Goal: Task Accomplishment & Management: Use online tool/utility

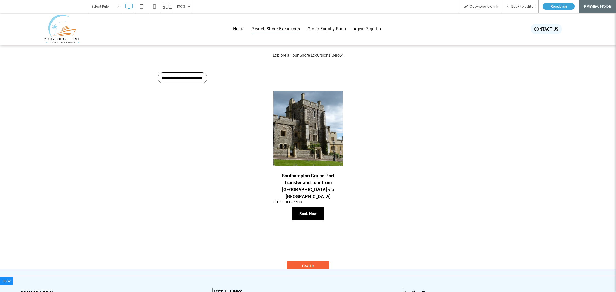
scroll to position [353, 0]
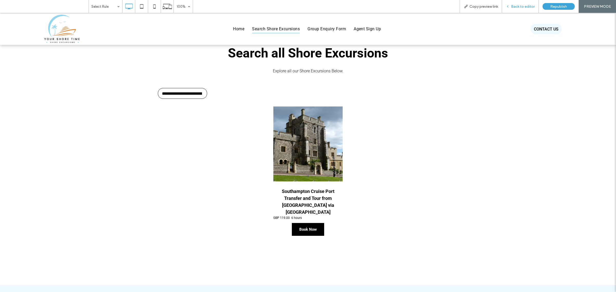
click at [518, 4] on div "Back to editor" at bounding box center [520, 6] width 37 height 13
click at [518, 7] on span "Back to editor" at bounding box center [523, 6] width 24 height 4
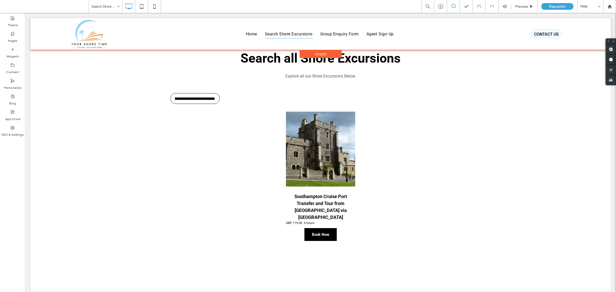
click at [285, 34] on div at bounding box center [320, 34] width 581 height 32
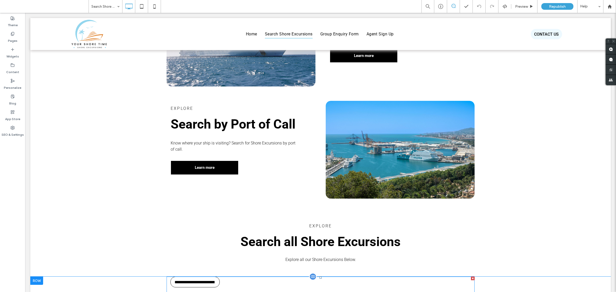
scroll to position [257, 0]
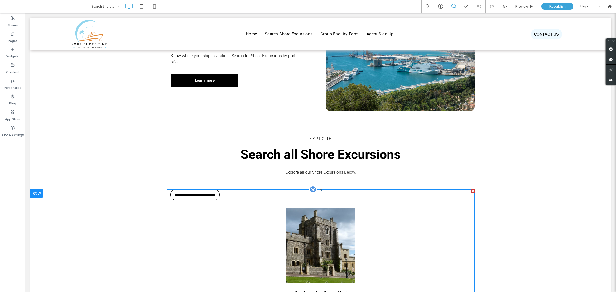
click at [197, 196] on span at bounding box center [321, 266] width 308 height 155
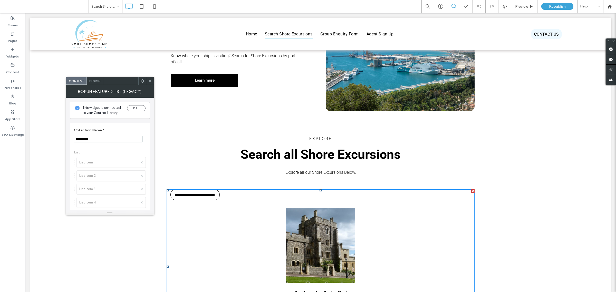
click at [151, 80] on icon at bounding box center [150, 81] width 4 height 4
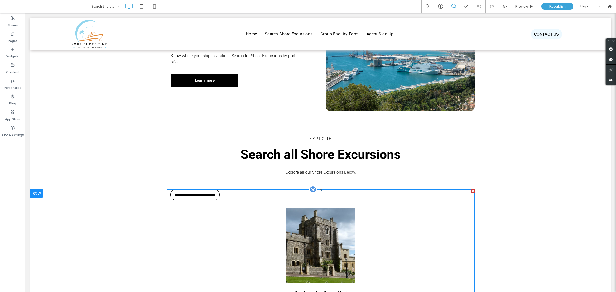
click at [213, 194] on span at bounding box center [321, 266] width 308 height 155
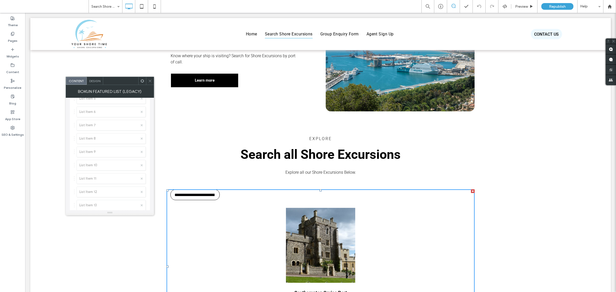
scroll to position [0, 0]
click at [150, 84] on span at bounding box center [150, 81] width 4 height 8
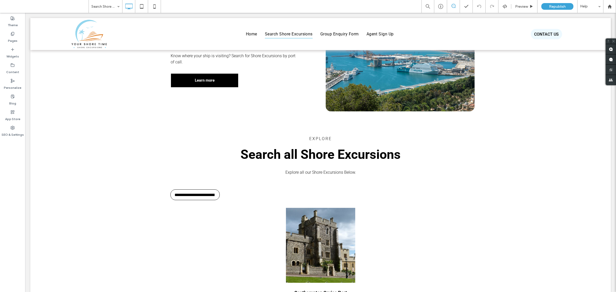
click at [150, 81] on div "Explore Search by Port of Call Know where your ship is visiting? Search for Sho…" at bounding box center [320, 67] width 581 height 116
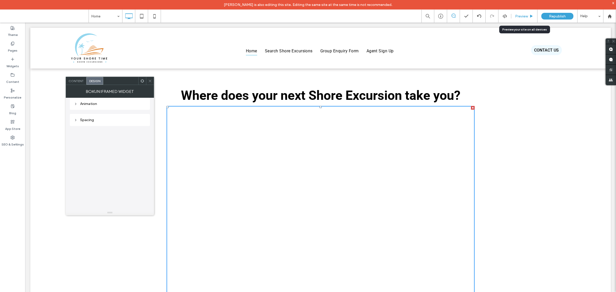
click at [523, 17] on span "Preview" at bounding box center [521, 16] width 13 height 4
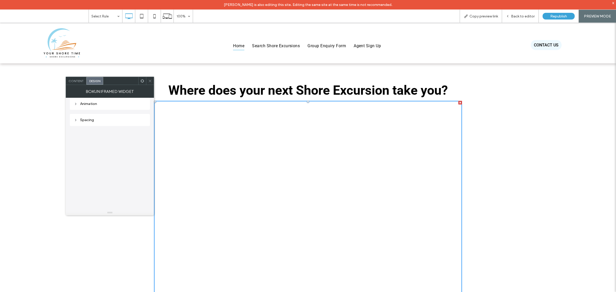
click at [149, 79] on icon at bounding box center [150, 81] width 4 height 4
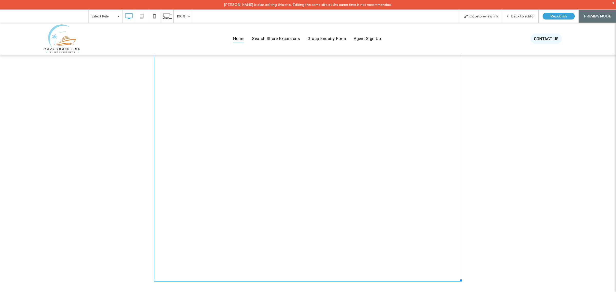
scroll to position [1187, 0]
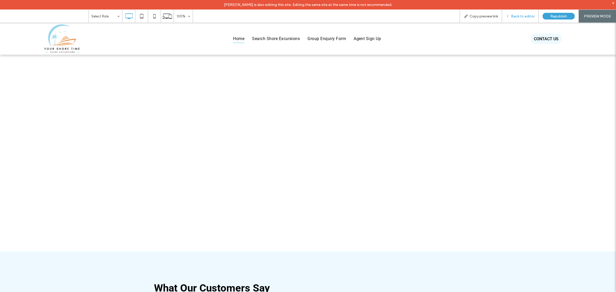
click at [517, 17] on span "Back to editor" at bounding box center [523, 16] width 24 height 4
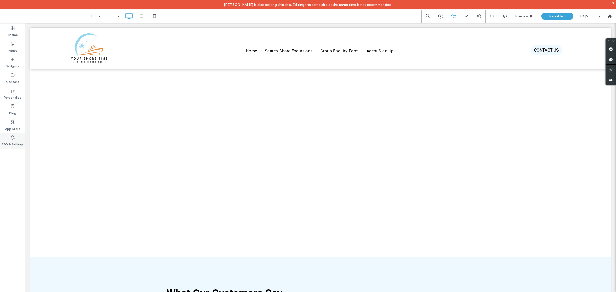
click at [13, 141] on label "SEO & Settings" at bounding box center [13, 143] width 22 height 7
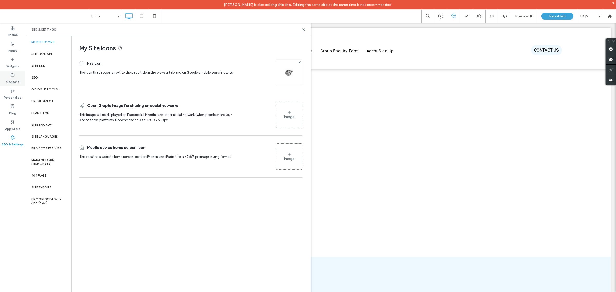
click at [18, 78] on div "Content" at bounding box center [12, 79] width 25 height 16
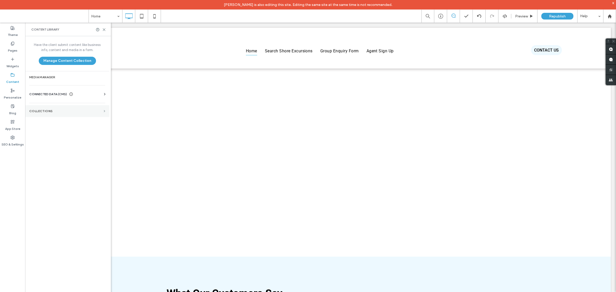
click at [104, 112] on span at bounding box center [105, 111] width 2 height 2
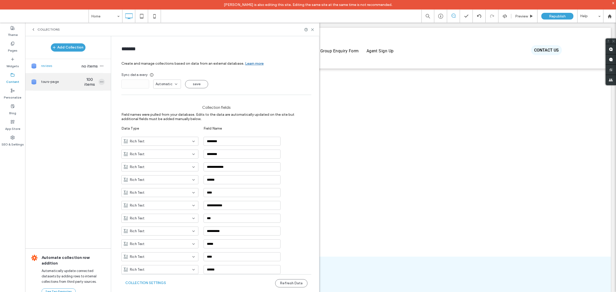
click at [102, 82] on icon "button" at bounding box center [102, 82] width 4 height 4
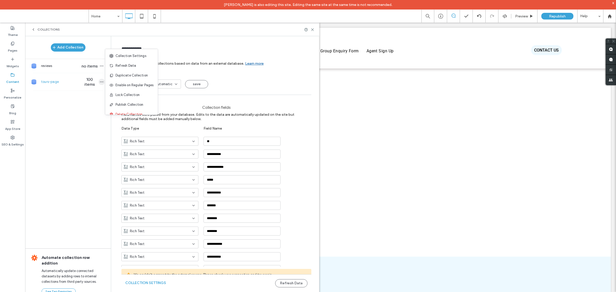
type input "**********"
click at [123, 67] on span "Refresh Data" at bounding box center [126, 65] width 21 height 5
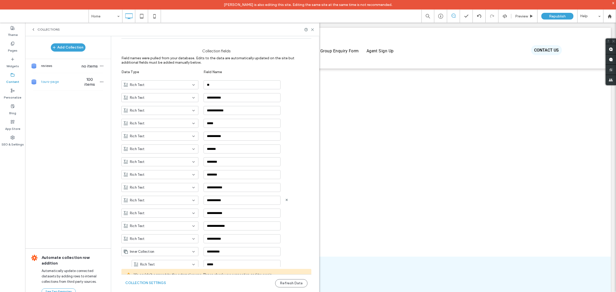
scroll to position [96, 0]
